Goal: Task Accomplishment & Management: Use online tool/utility

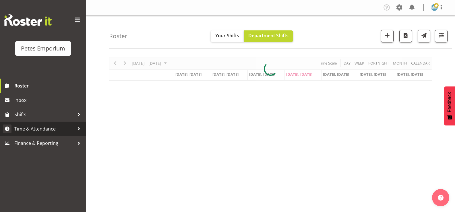
click at [50, 127] on span "Time & Attendance" at bounding box center [44, 129] width 60 height 9
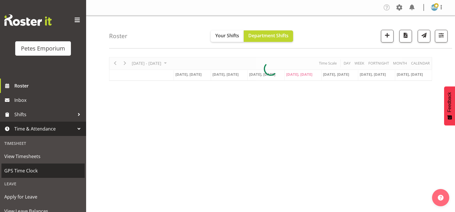
click at [30, 173] on span "GPS Time Clock" at bounding box center [43, 171] width 78 height 9
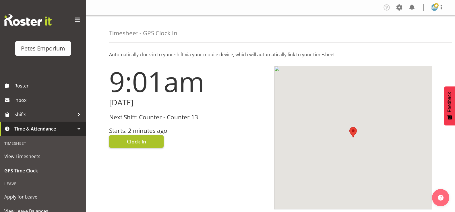
click at [139, 136] on button "Clock In" at bounding box center [136, 141] width 55 height 13
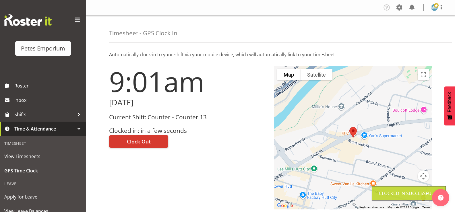
click at [437, 6] on span at bounding box center [436, 5] width 5 height 5
click at [409, 32] on link "Log Out" at bounding box center [417, 30] width 55 height 10
